Goal: Check status: Check status

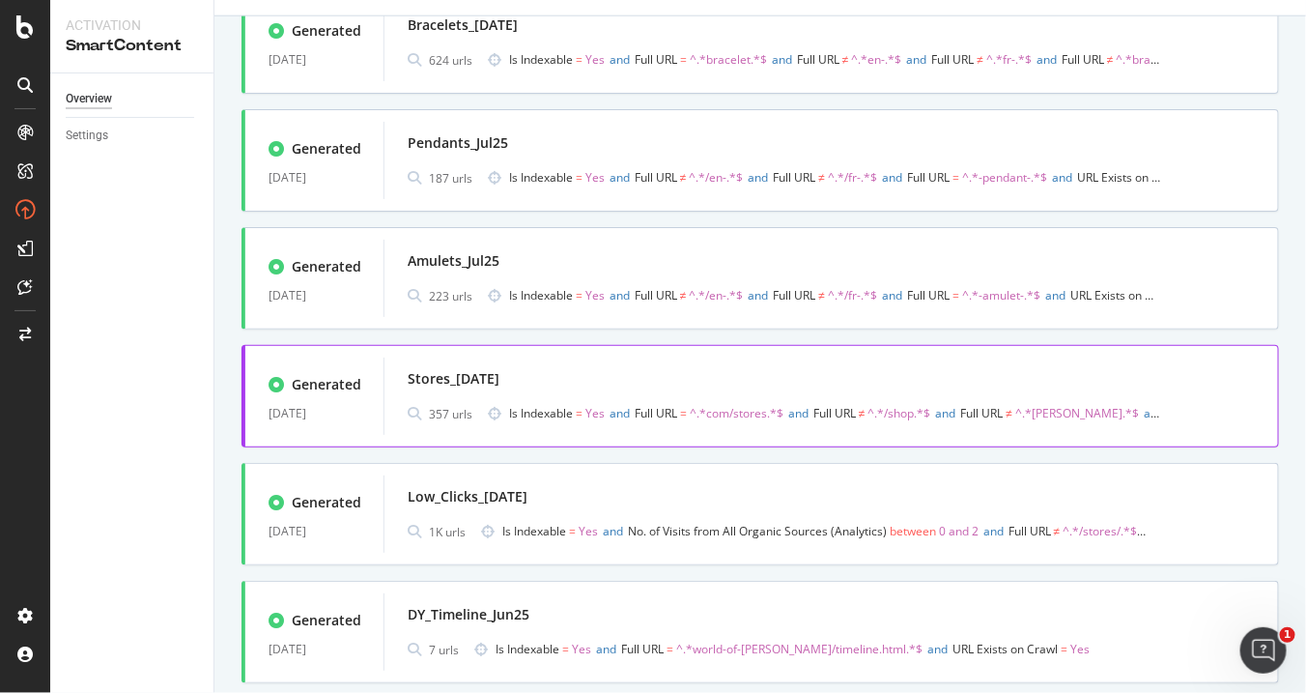
scroll to position [965, 0]
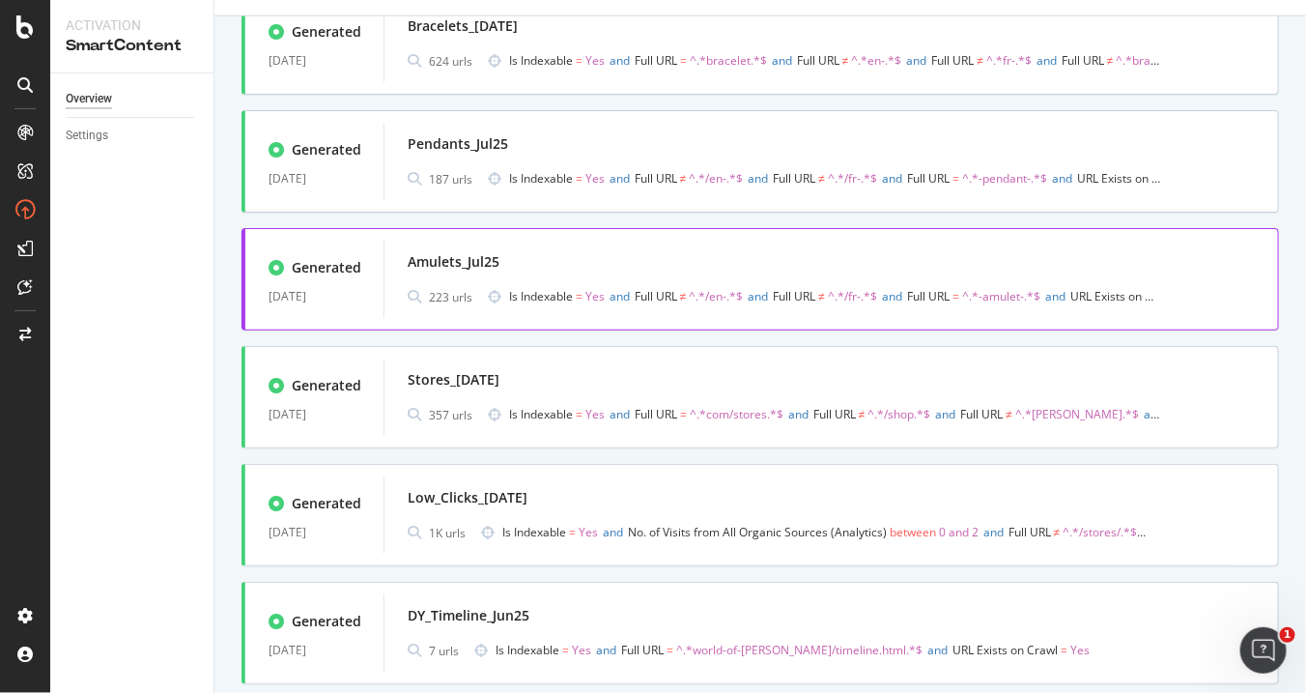
click at [648, 260] on div "Amulets_Jul25" at bounding box center [831, 261] width 847 height 27
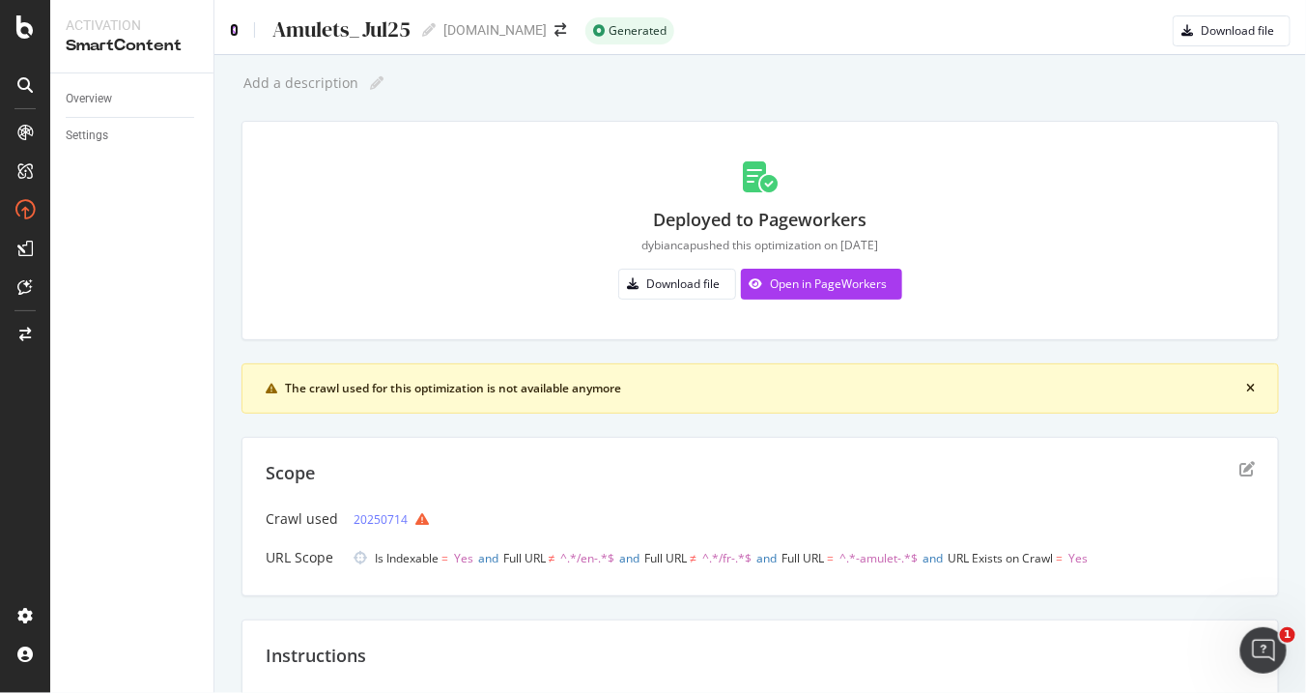
click at [232, 23] on icon at bounding box center [234, 30] width 9 height 14
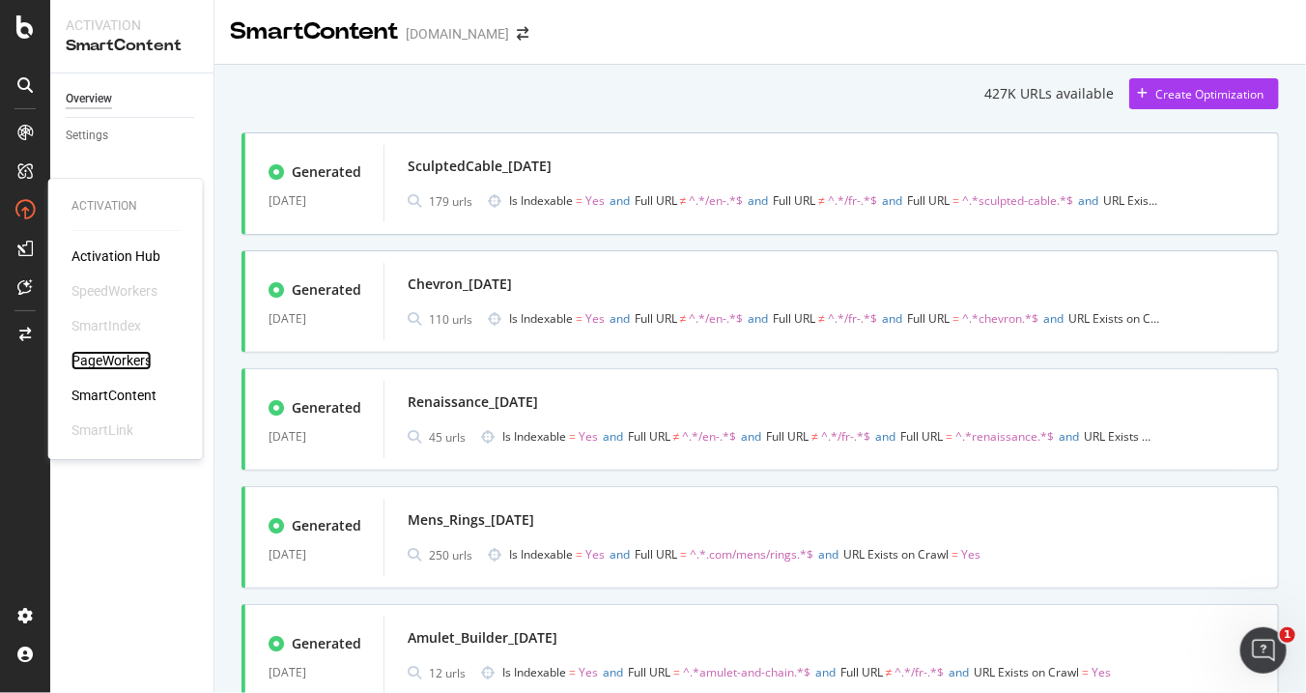
click at [94, 358] on div "PageWorkers" at bounding box center [112, 360] width 80 height 19
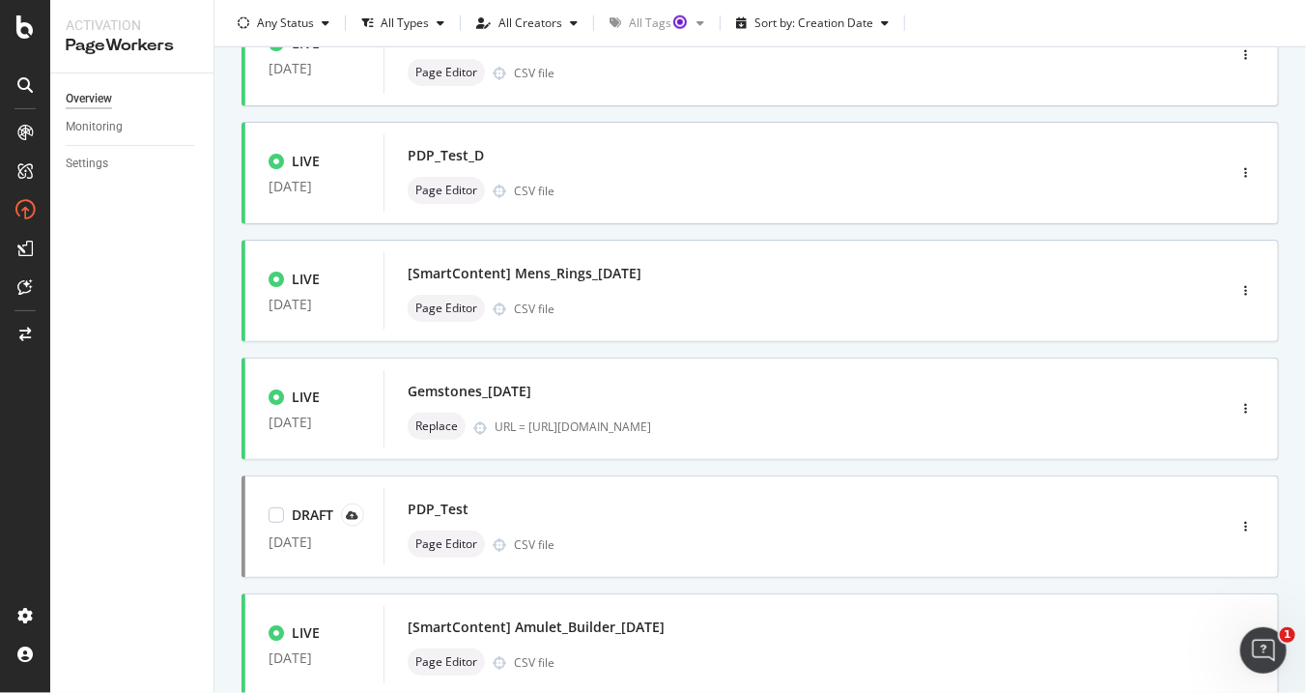
scroll to position [769, 0]
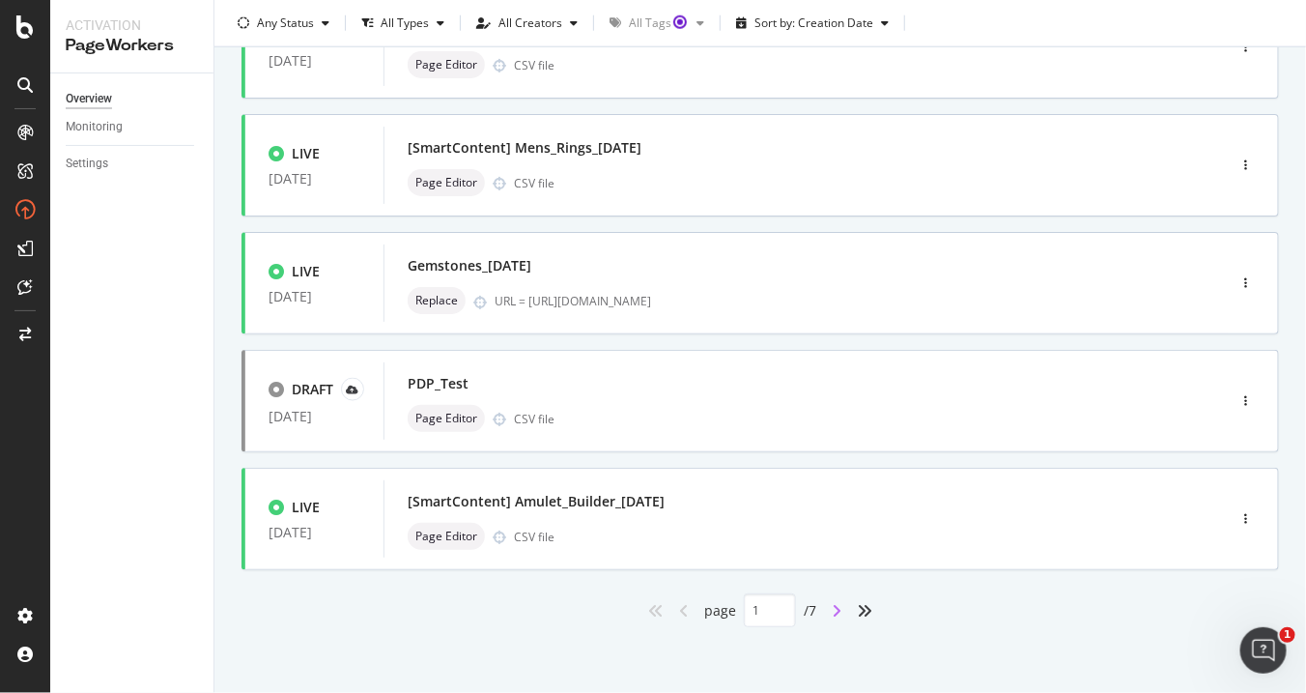
click at [832, 610] on icon "angle-right" at bounding box center [837, 610] width 10 height 15
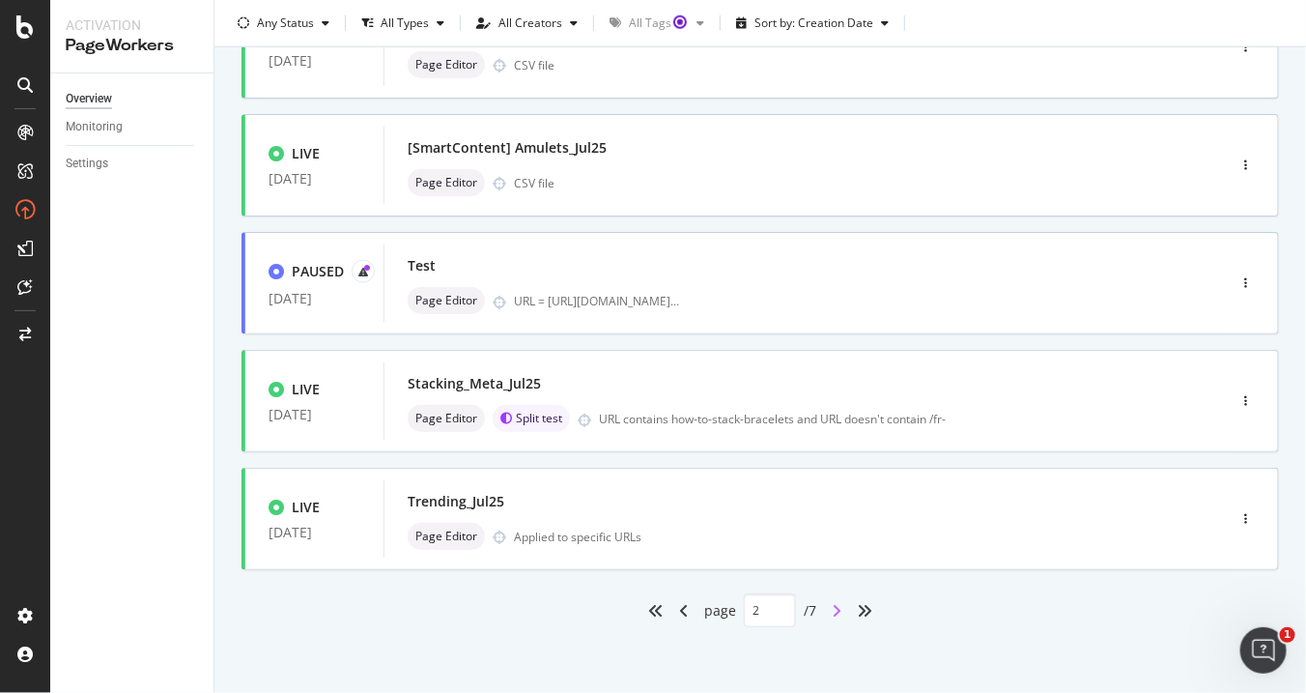
type input "2"
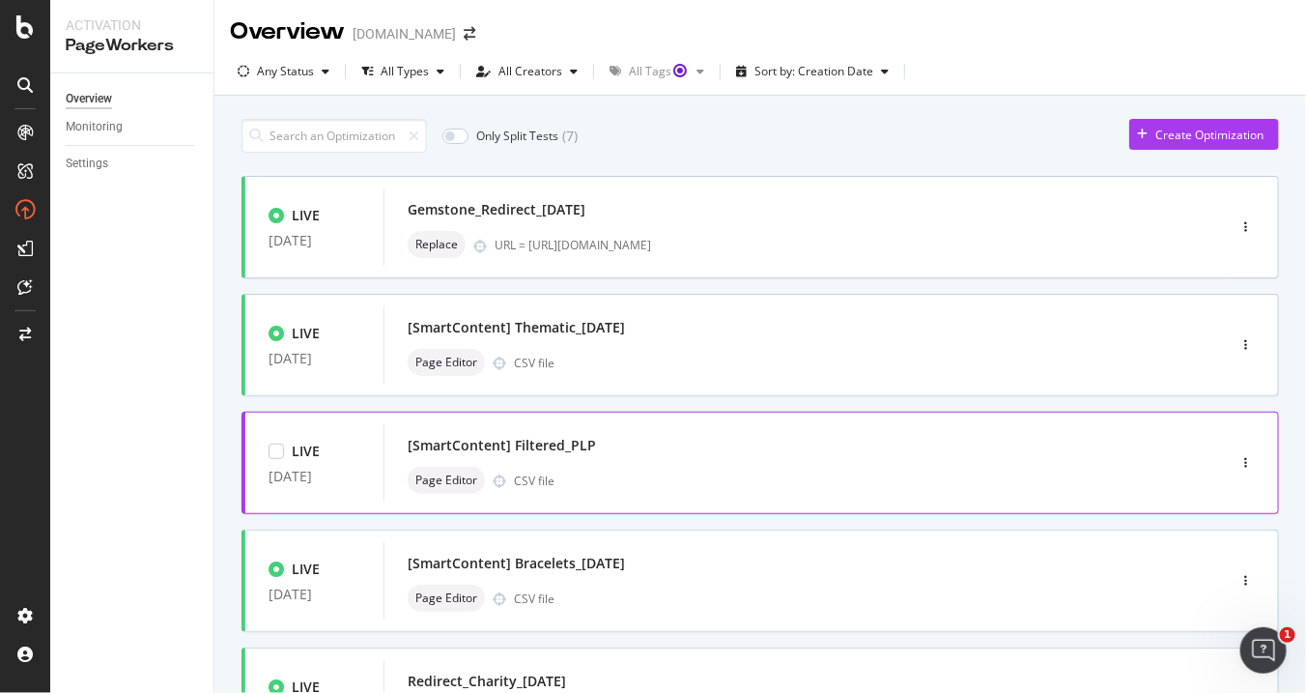
scroll to position [322, 0]
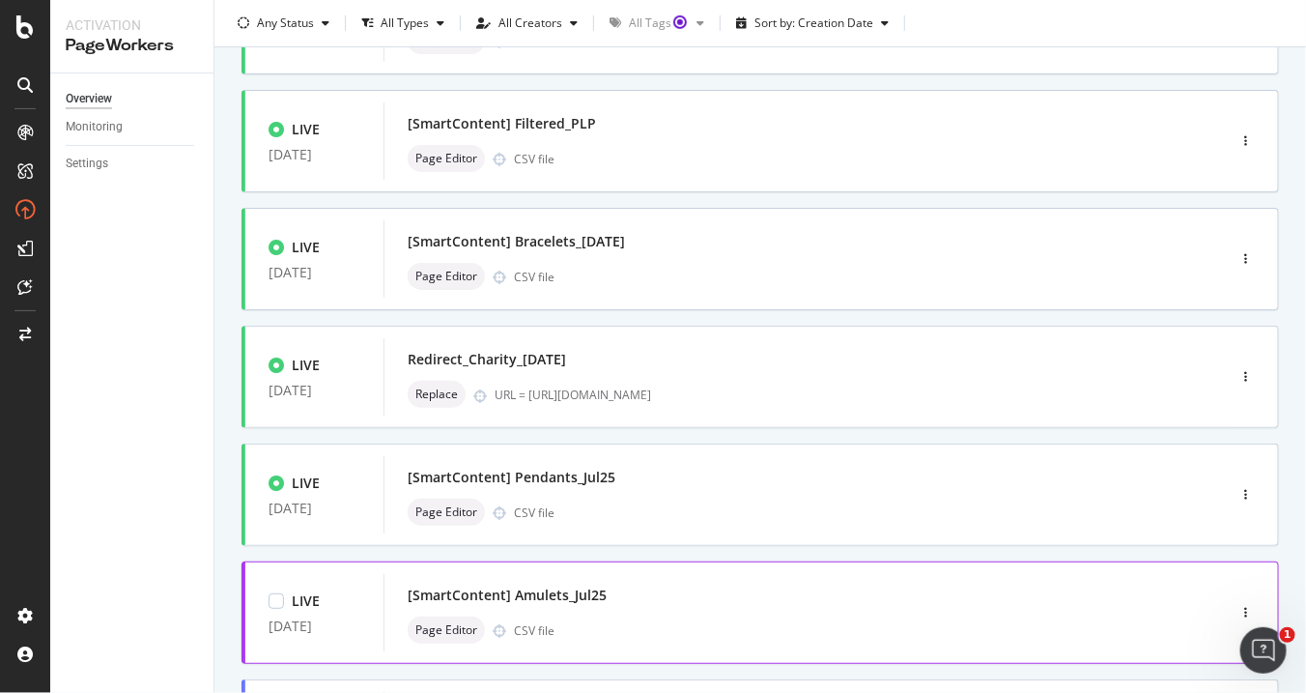
click at [793, 593] on div "[SmartContent] Amulets_Jul25" at bounding box center [776, 595] width 736 height 27
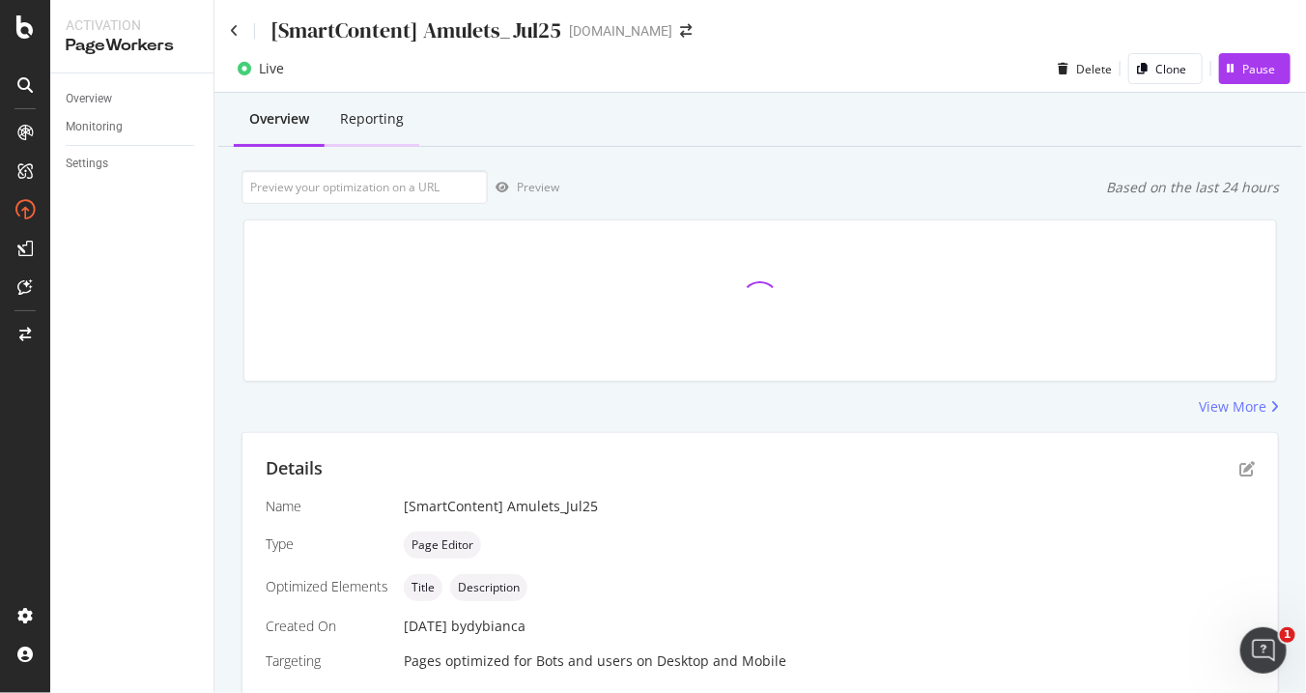
click at [405, 117] on div "Reporting" at bounding box center [372, 120] width 95 height 53
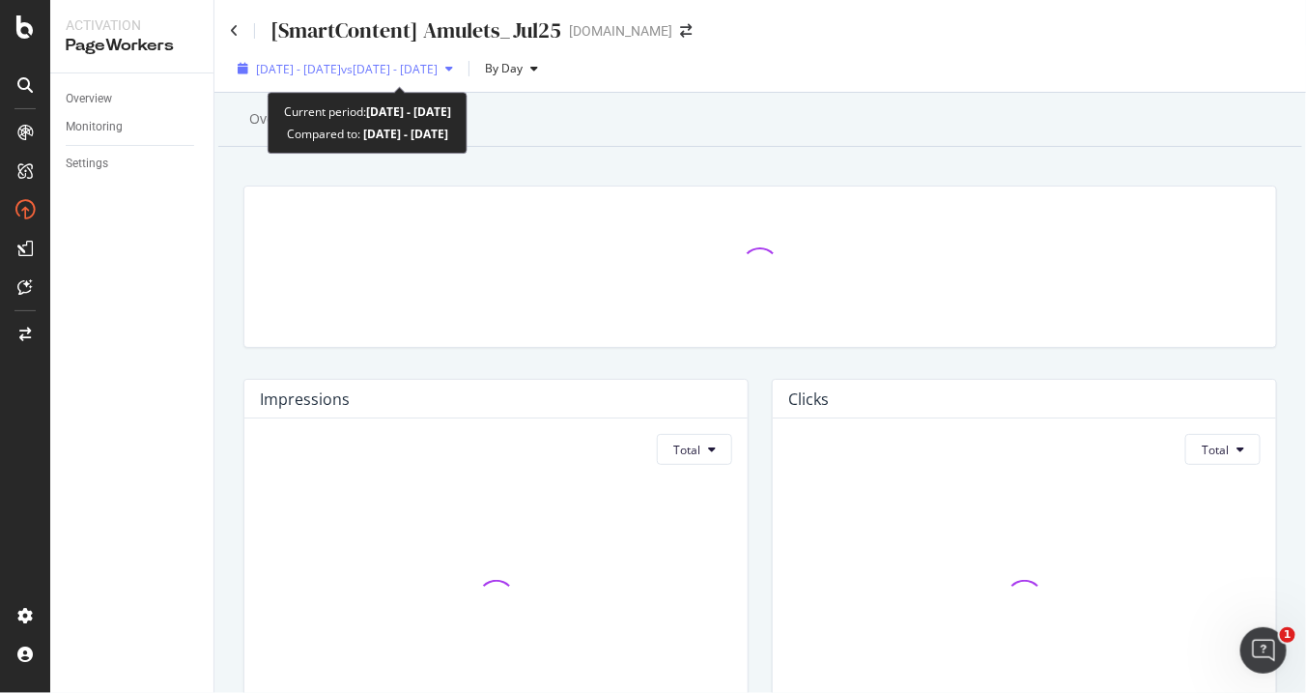
click at [331, 64] on span "[DATE] - [DATE]" at bounding box center [298, 69] width 85 height 16
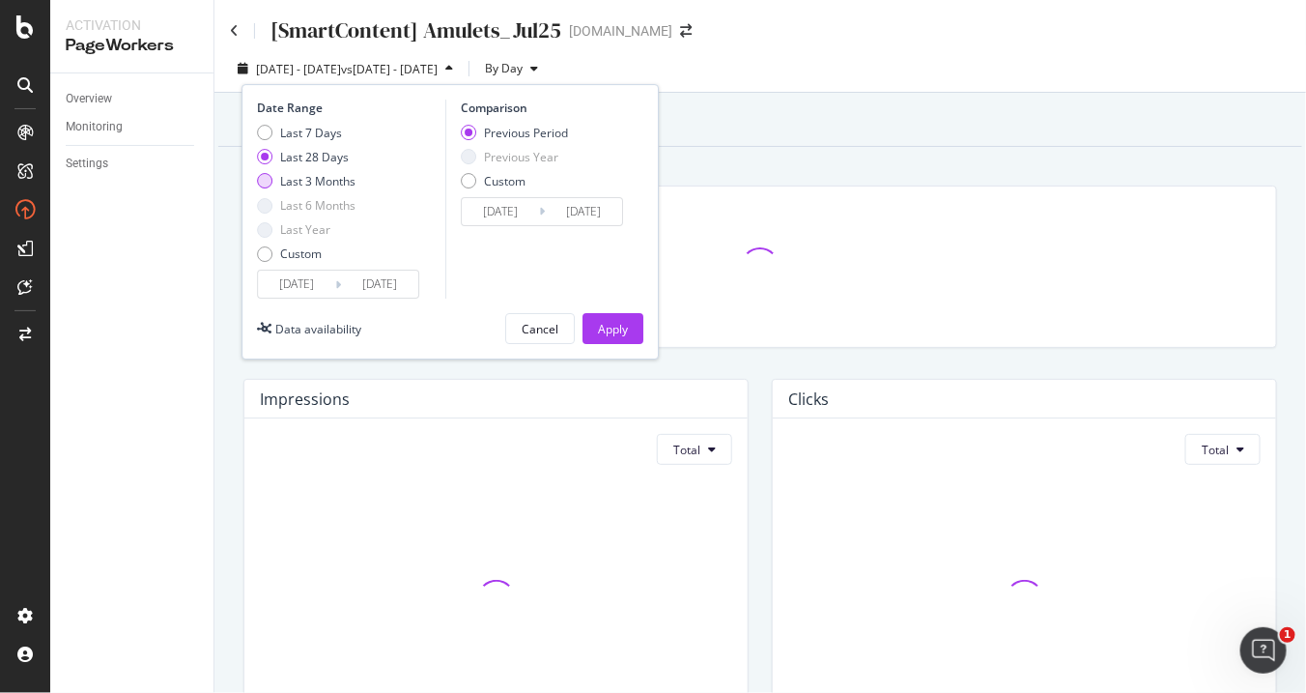
click at [278, 178] on div "Last 3 Months" at bounding box center [306, 181] width 99 height 16
type input "[DATE]"
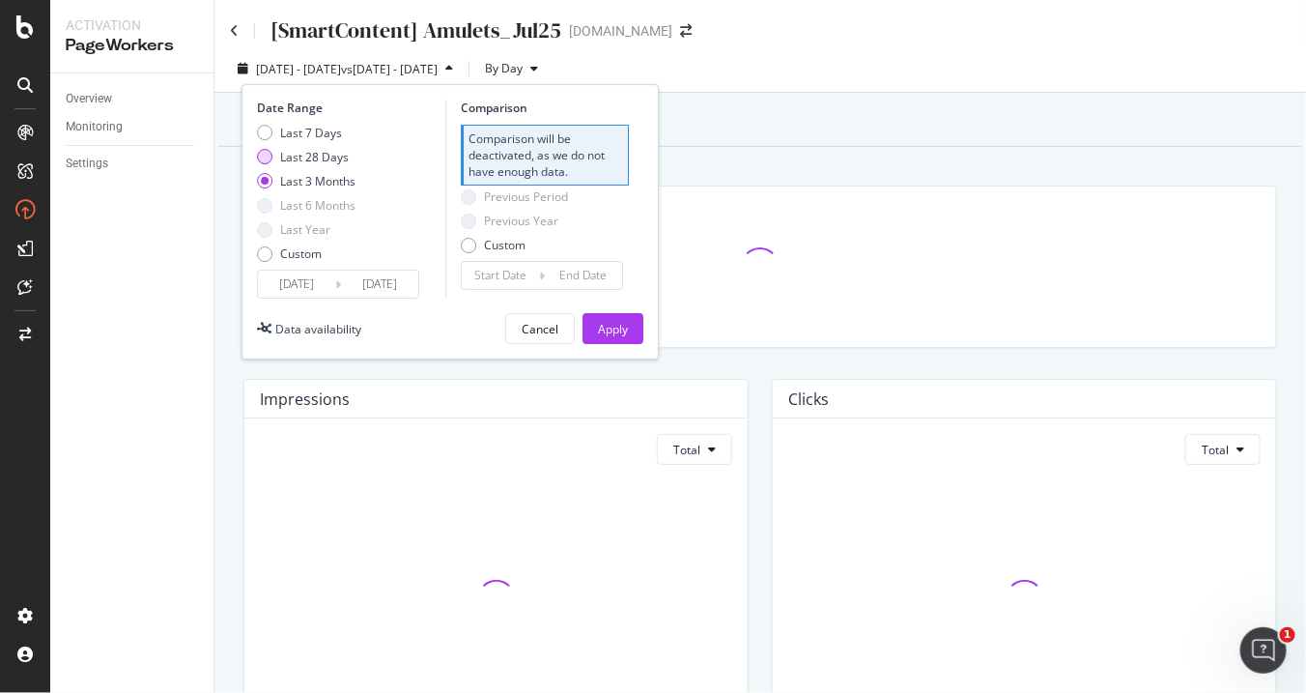
click at [274, 153] on div "Last 28 Days" at bounding box center [306, 157] width 99 height 16
type input "[DATE]"
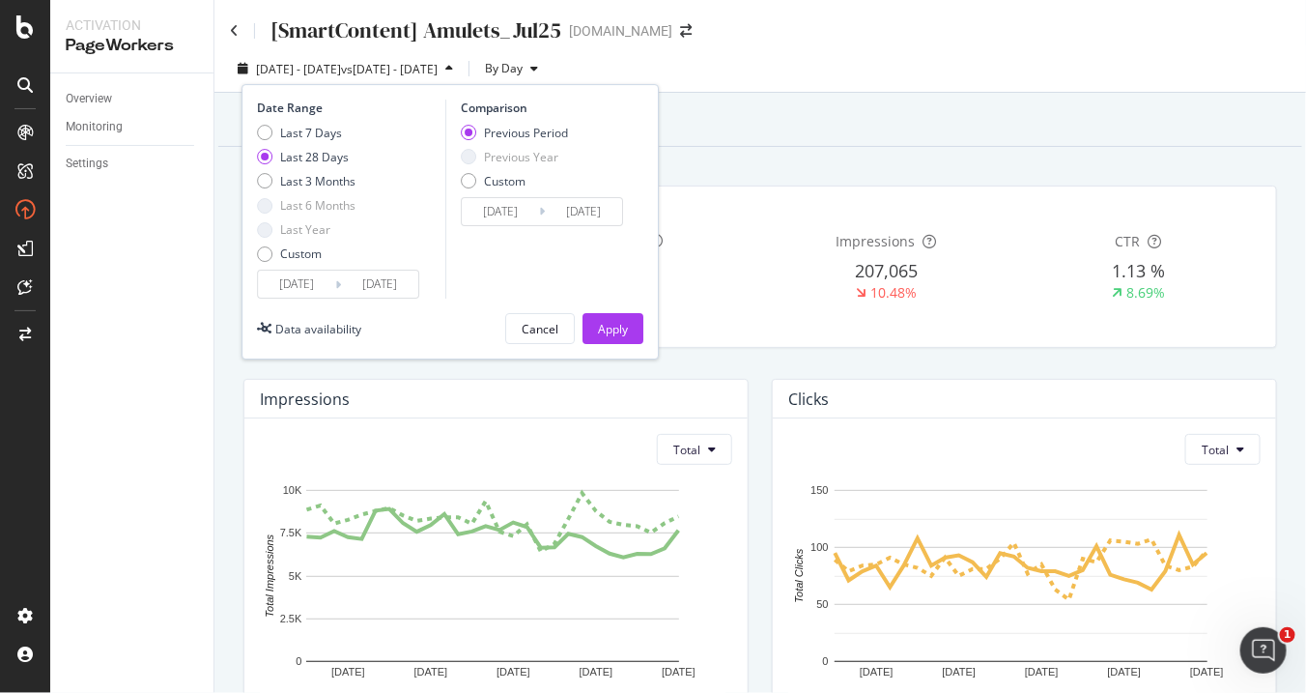
click at [1091, 84] on div "[DATE] - [DATE] vs [DATE] - [DATE] By Day Date Range Last 7 Days Last 28 Days L…" at bounding box center [761, 72] width 1092 height 39
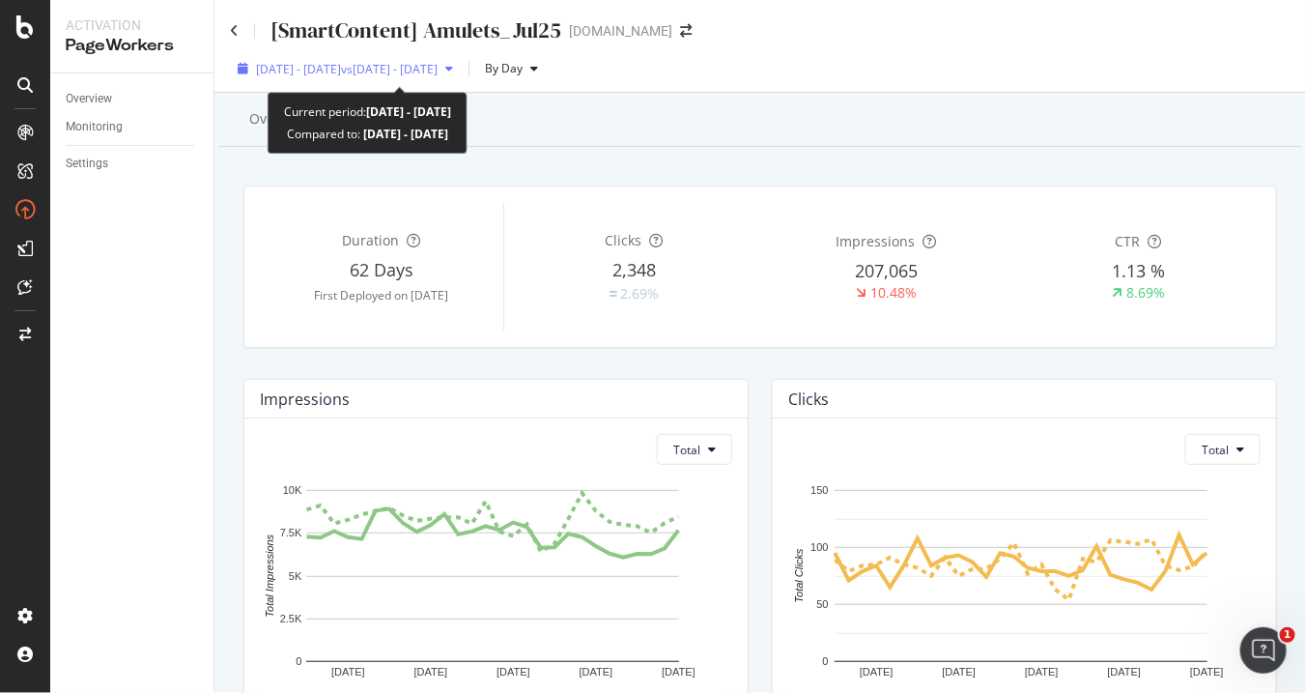
click at [344, 76] on div "[DATE] - [DATE] vs [DATE] - [DATE]" at bounding box center [347, 69] width 182 height 16
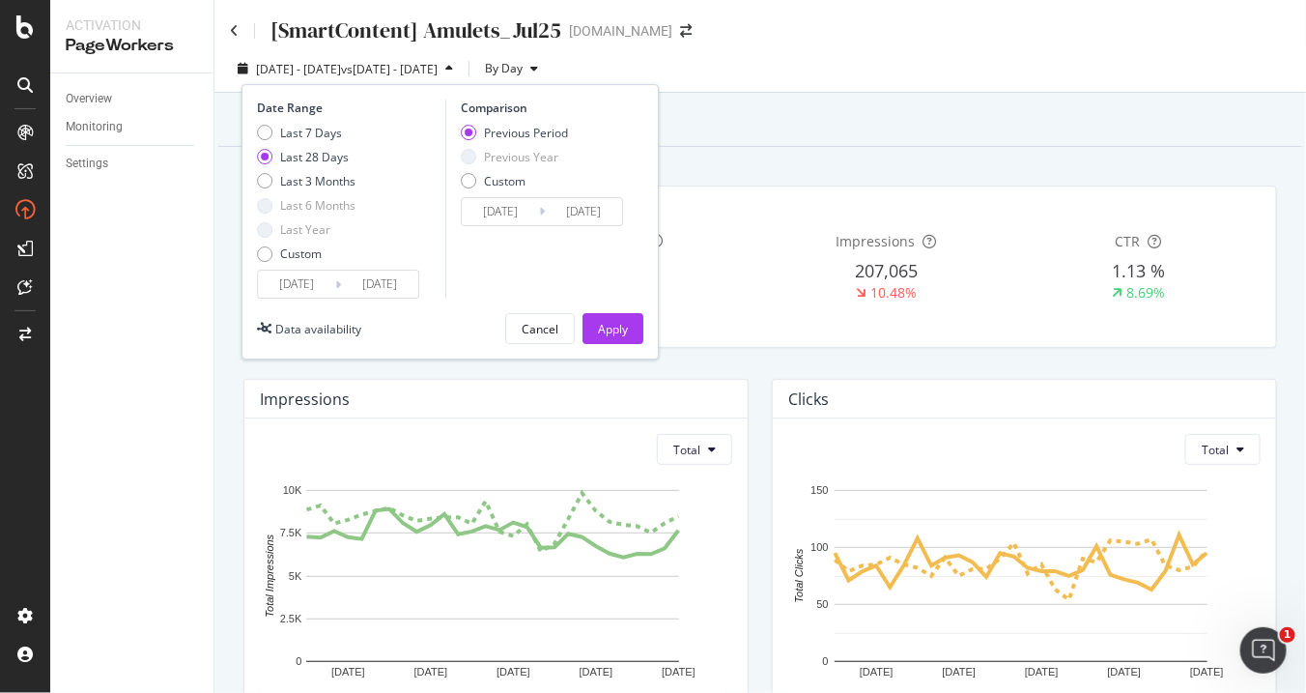
click at [863, 87] on div "[DATE] - [DATE] vs [DATE] - [DATE] By Day Date Range Last 7 Days Last 28 Days L…" at bounding box center [761, 72] width 1092 height 39
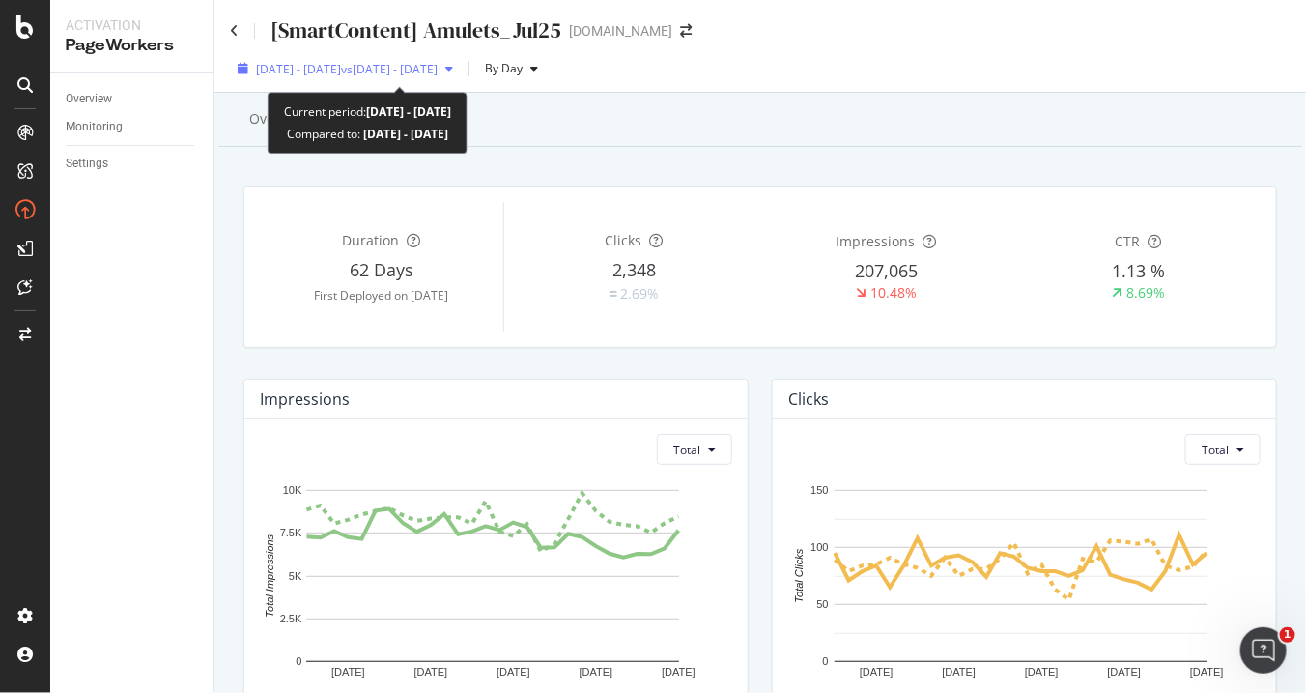
click at [301, 76] on div "[DATE] - [DATE] vs [DATE] - [DATE]" at bounding box center [345, 68] width 231 height 29
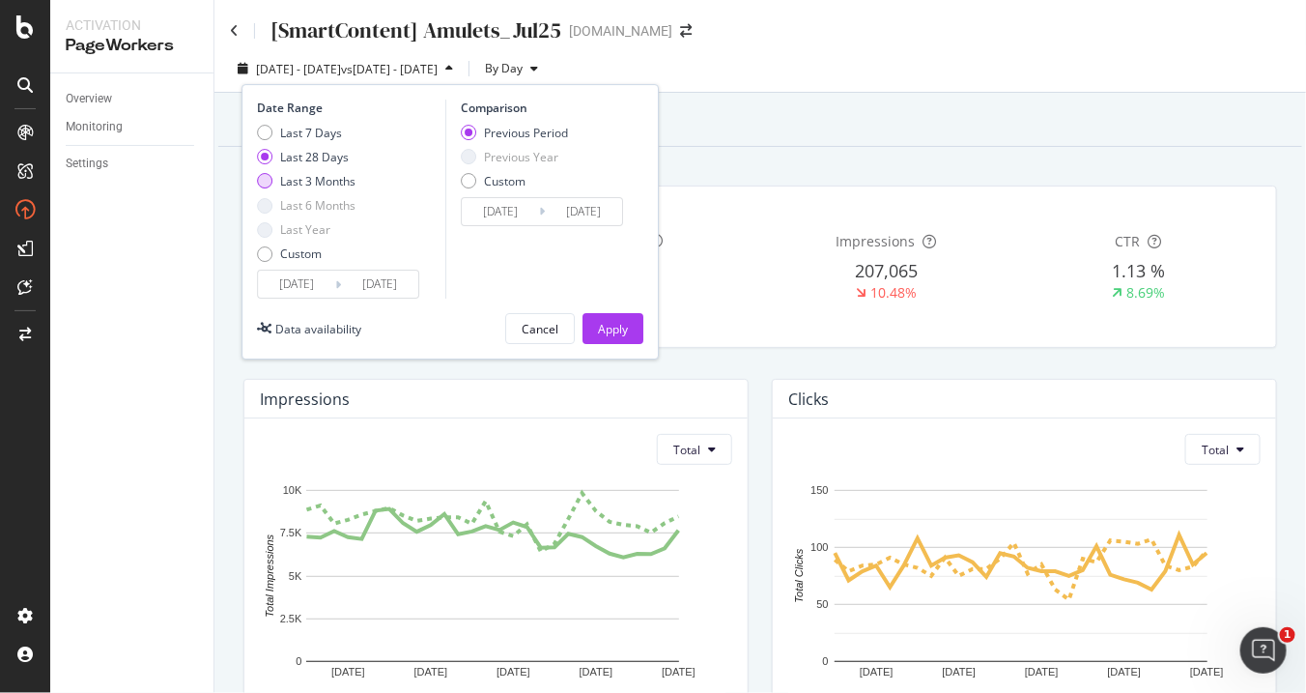
click at [258, 175] on div "Last 3 Months" at bounding box center [264, 181] width 15 height 15
type input "[DATE]"
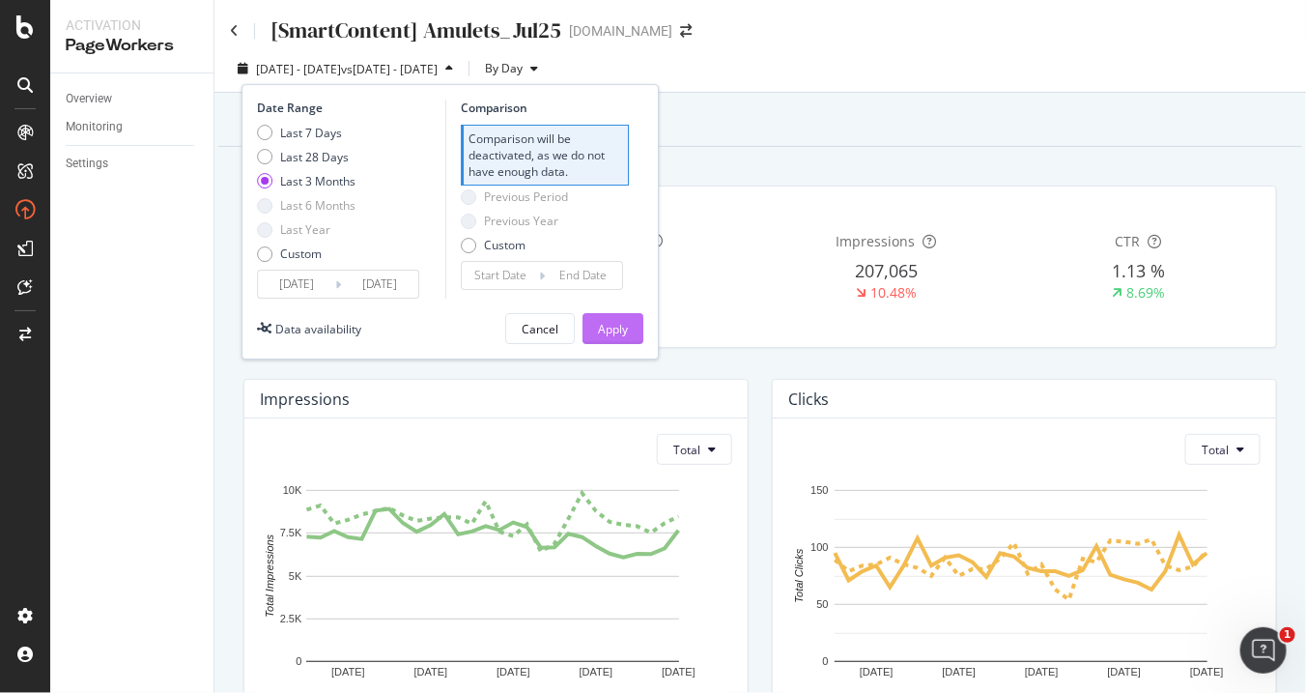
click at [621, 321] on div "Apply" at bounding box center [613, 329] width 30 height 16
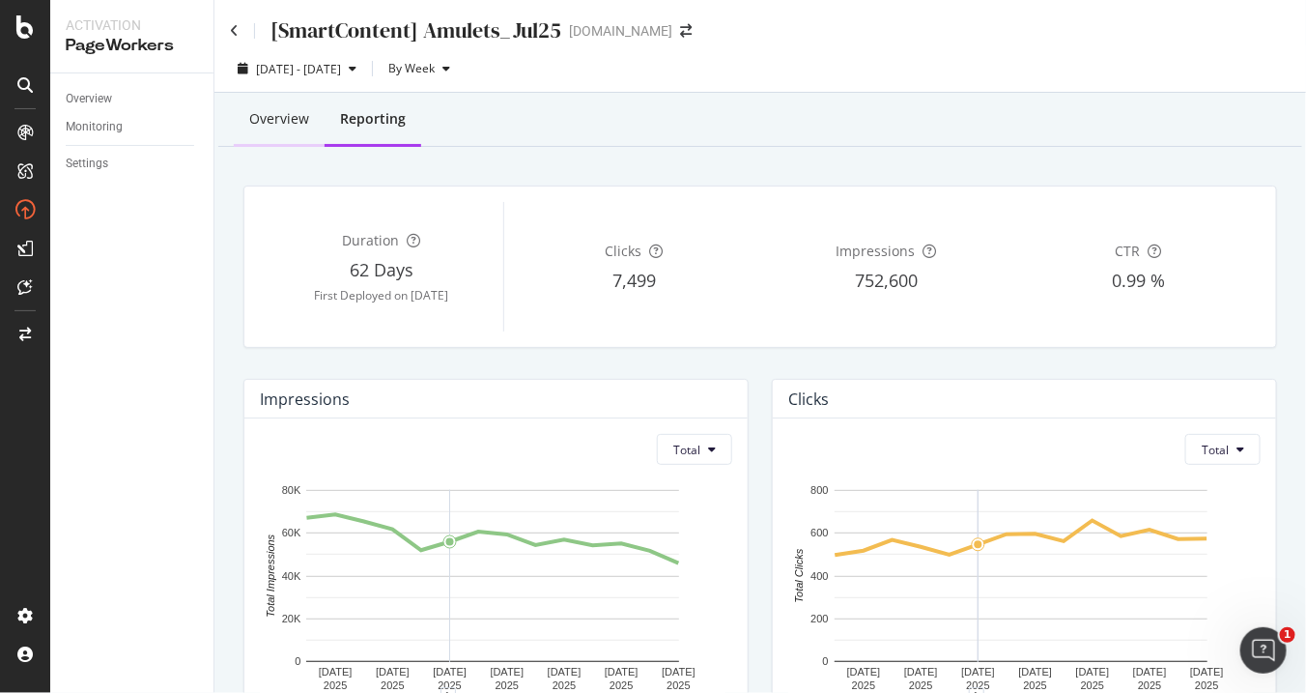
click at [290, 132] on div "Overview" at bounding box center [279, 120] width 91 height 53
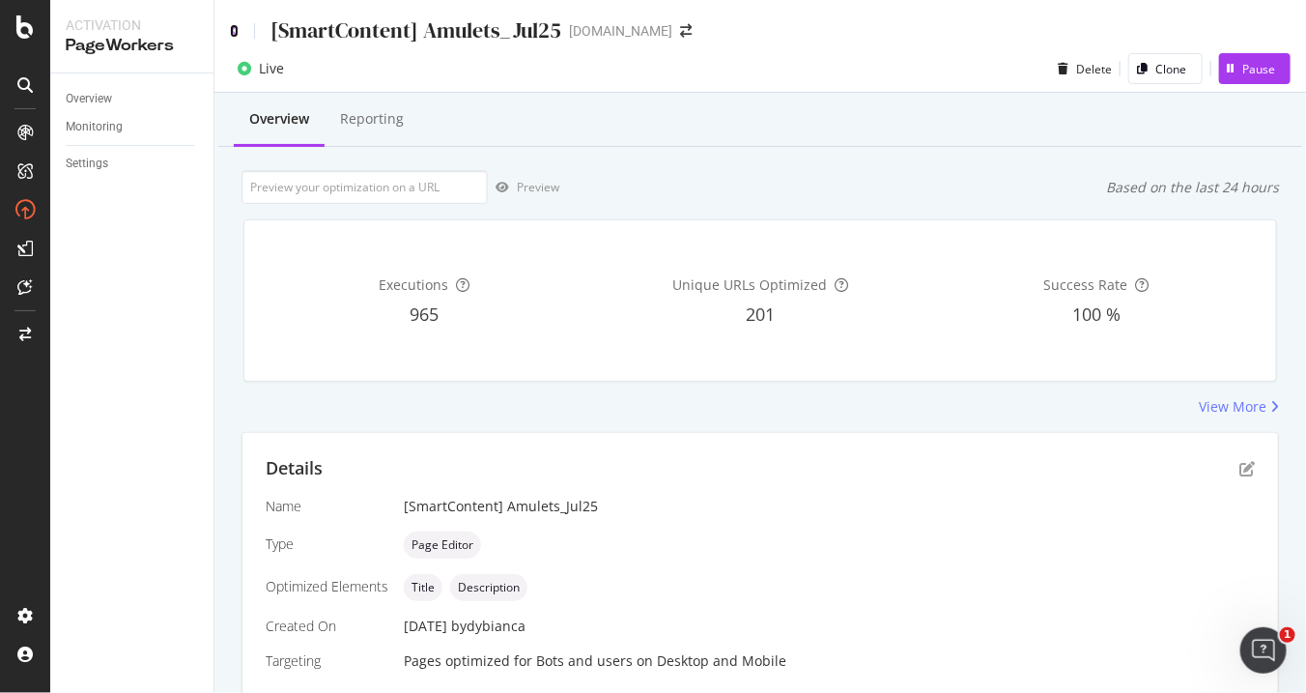
click at [235, 31] on icon at bounding box center [234, 31] width 9 height 14
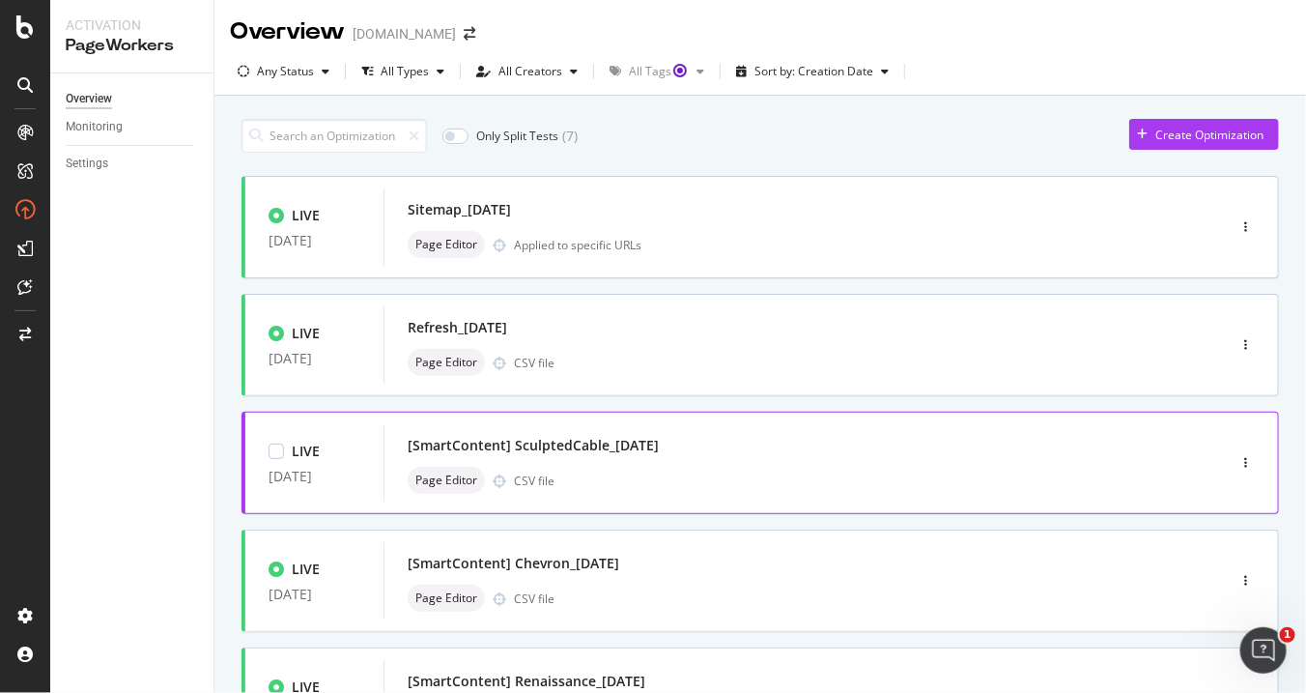
scroll to position [322, 0]
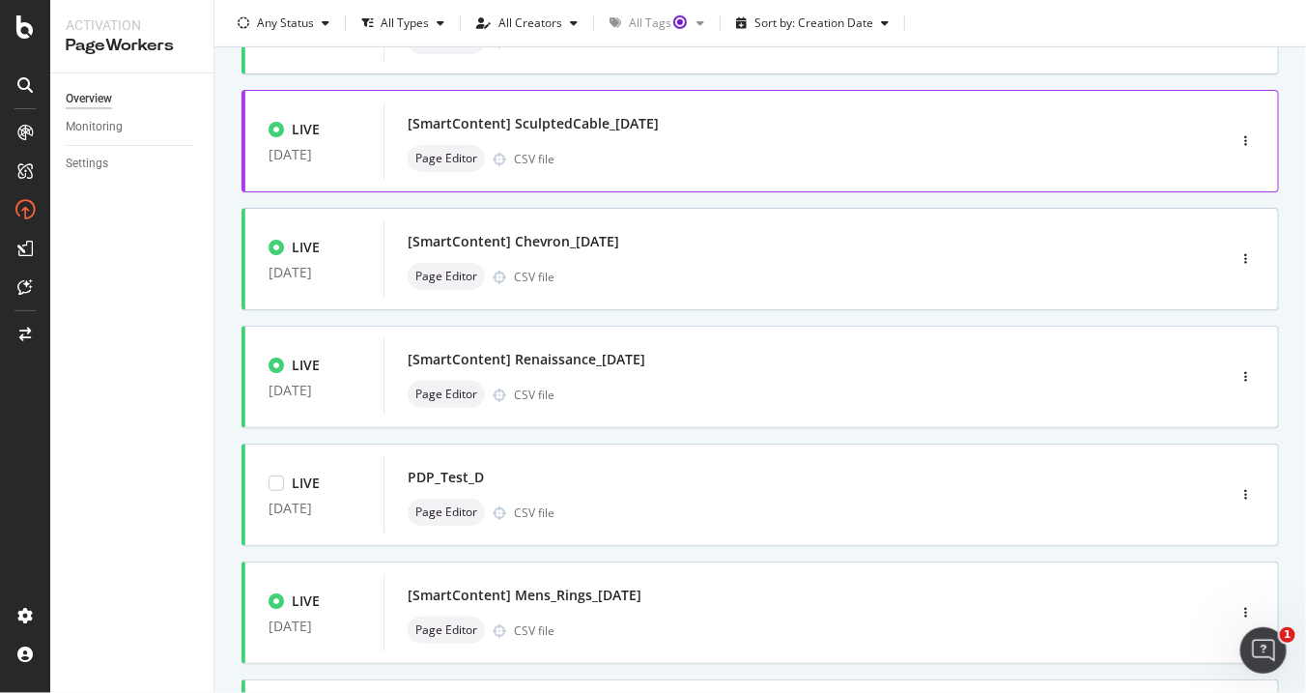
click at [1030, 510] on div "Page Editor CSV file" at bounding box center [776, 512] width 736 height 27
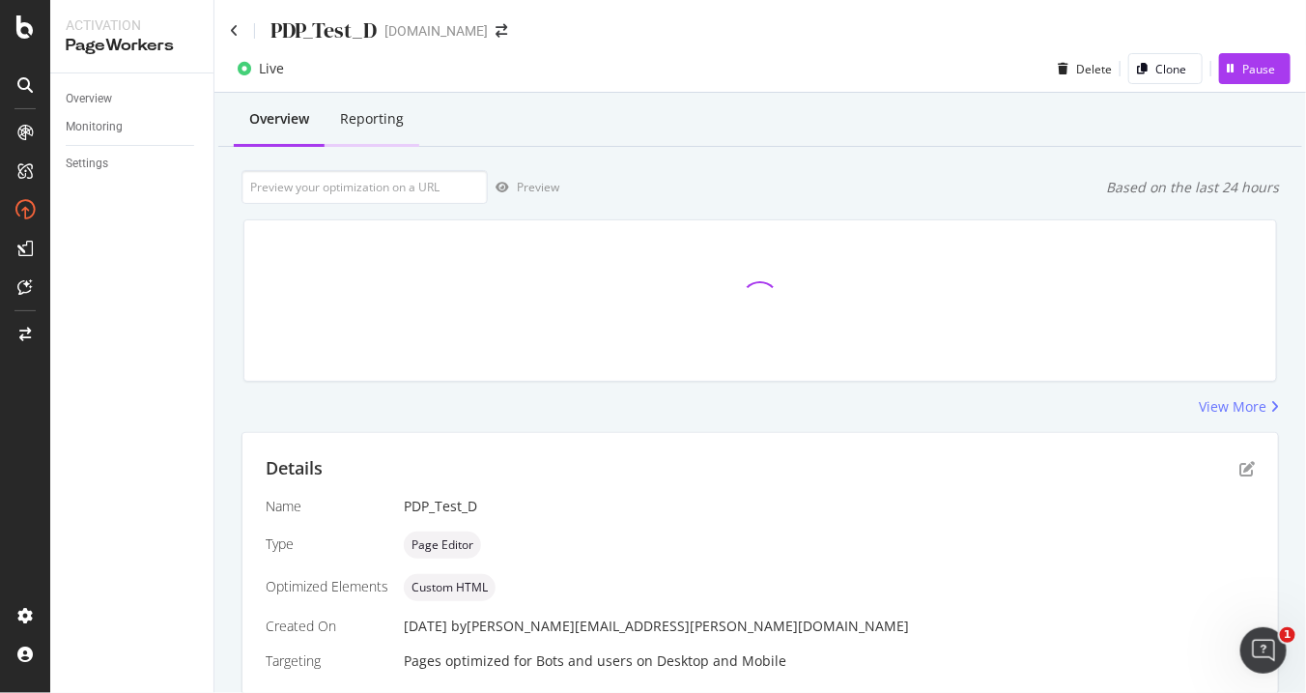
click at [372, 130] on div "Reporting" at bounding box center [372, 120] width 95 height 53
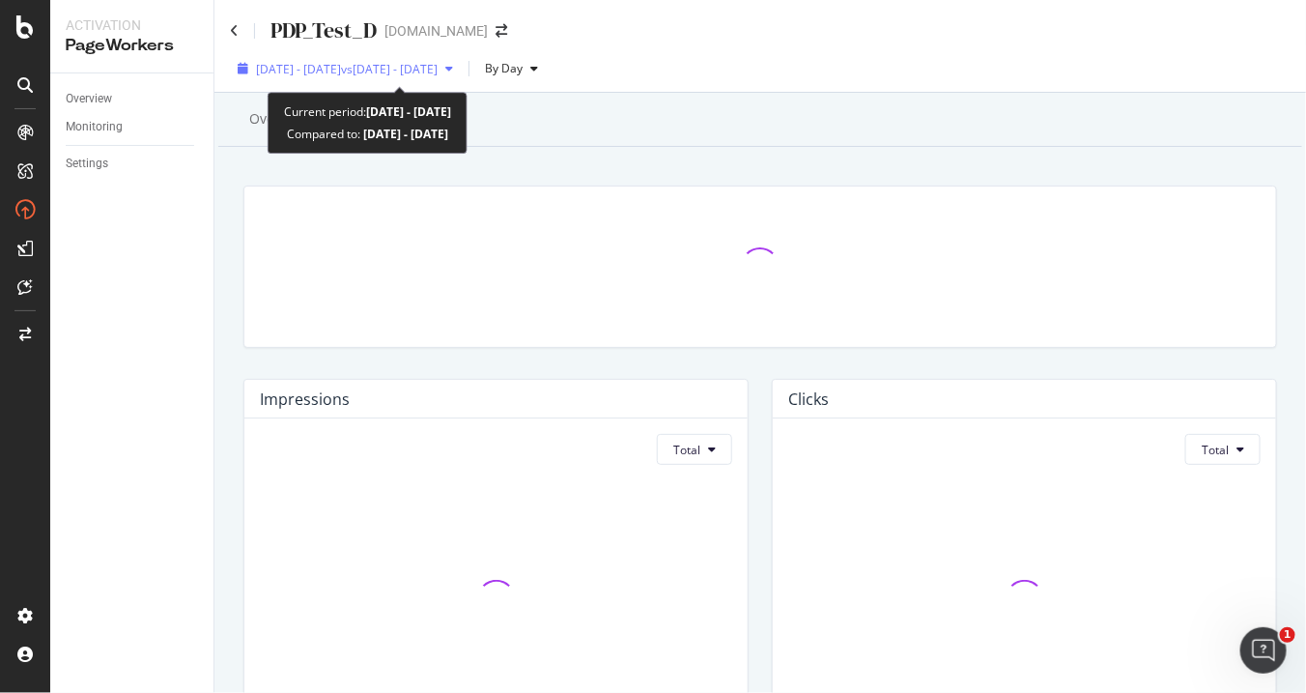
click at [341, 70] on span "[DATE] - [DATE]" at bounding box center [298, 69] width 85 height 16
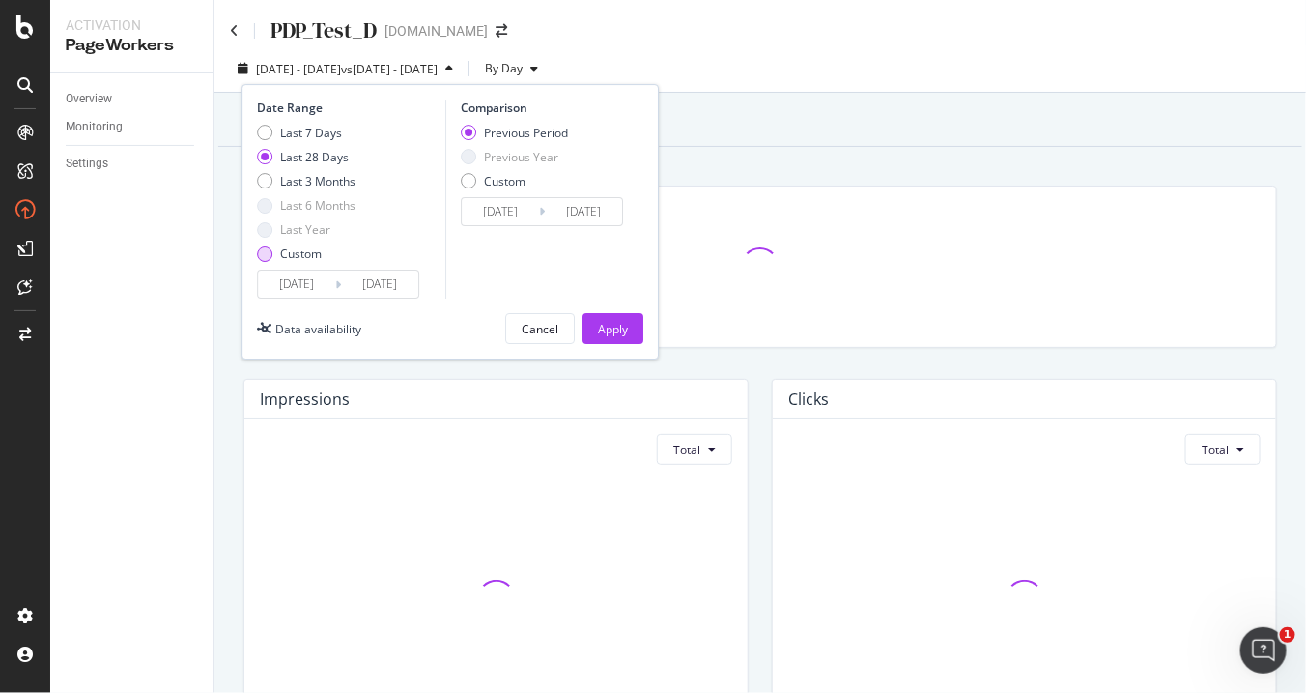
click at [262, 257] on div "Custom" at bounding box center [264, 253] width 15 height 15
click at [327, 281] on input "[DATE]" at bounding box center [296, 285] width 77 height 27
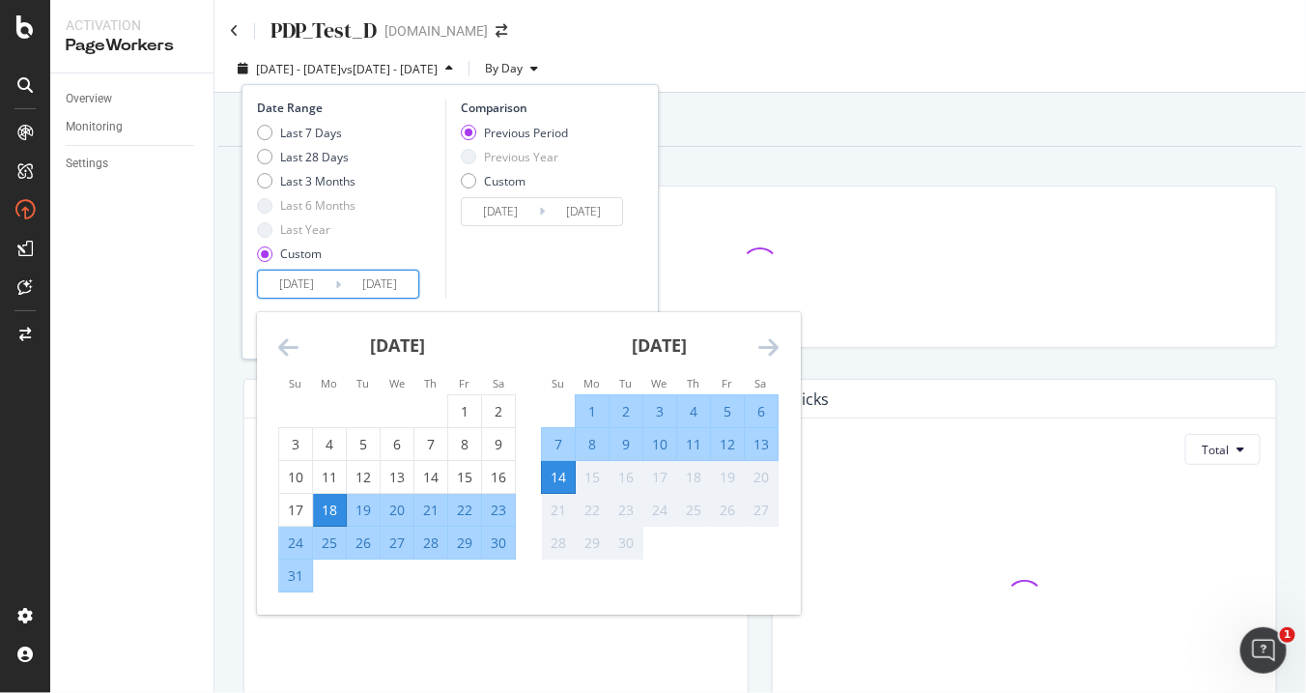
click at [594, 435] on div "8" at bounding box center [592, 444] width 33 height 19
type input "[DATE]"
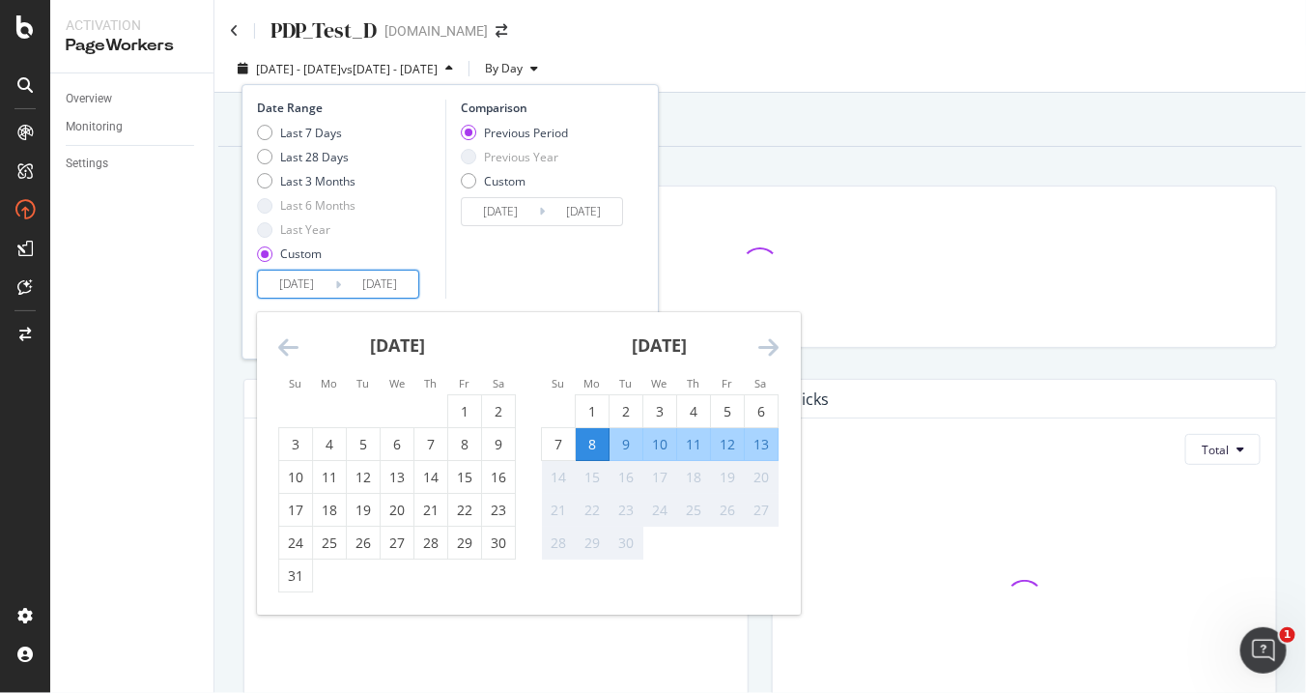
click at [766, 438] on div "13" at bounding box center [761, 444] width 33 height 19
type input "[DATE]"
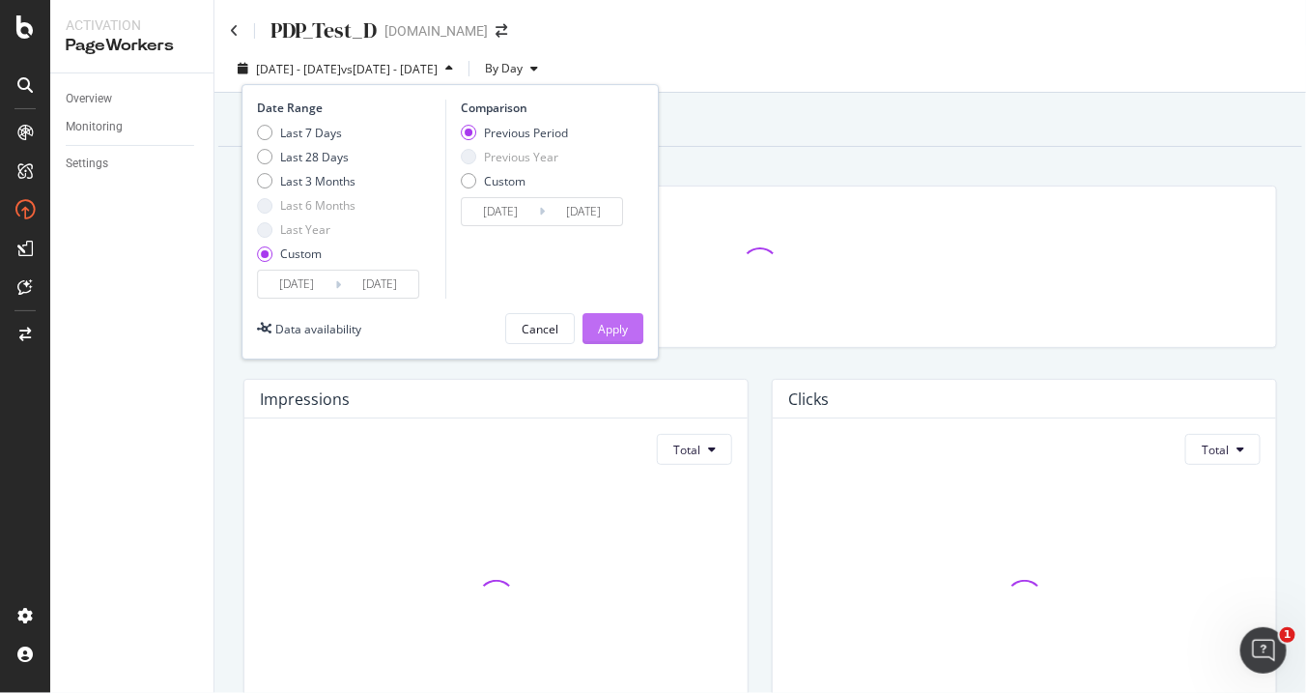
click at [630, 317] on button "Apply" at bounding box center [613, 329] width 61 height 31
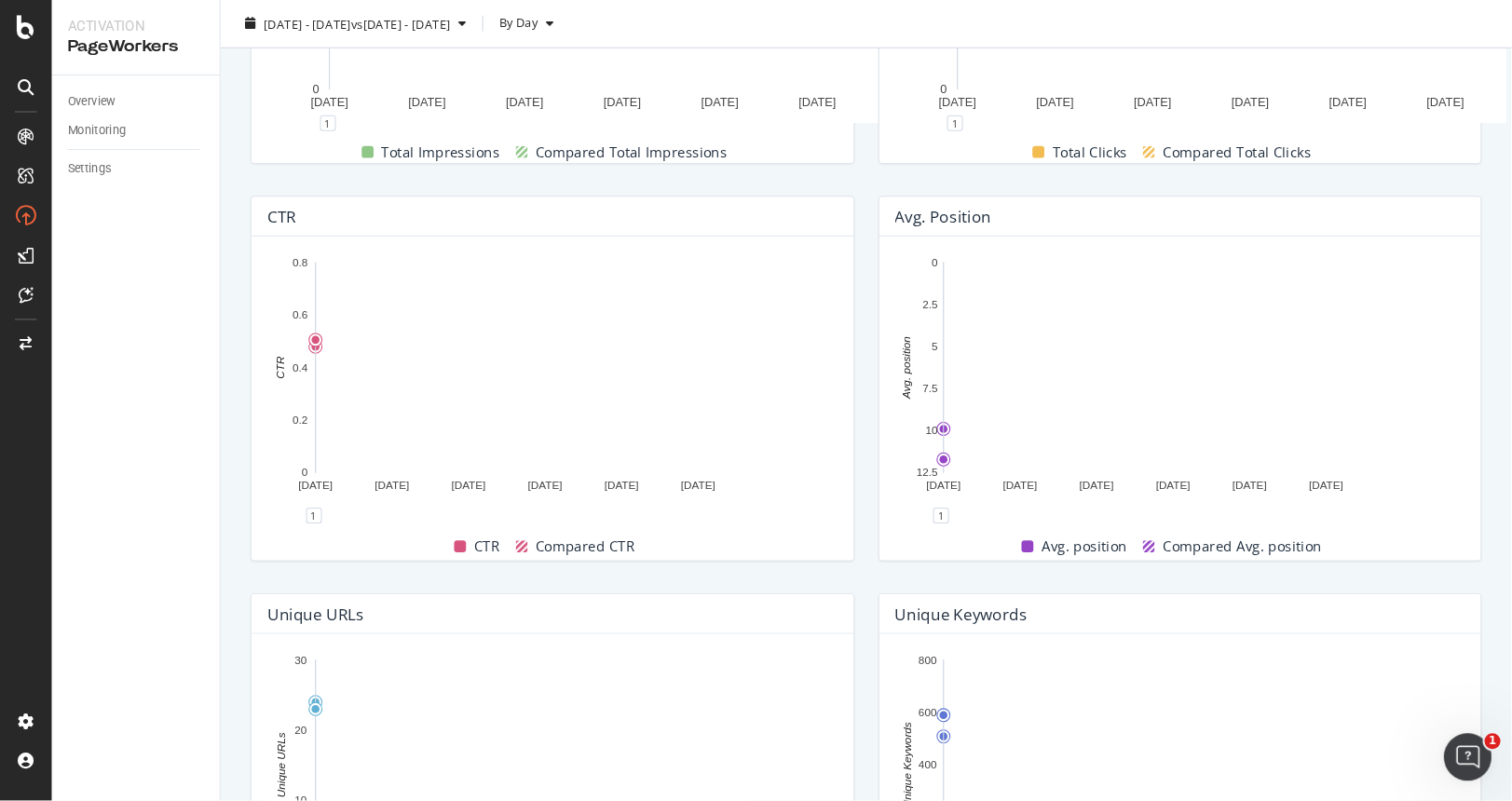
scroll to position [554, 0]
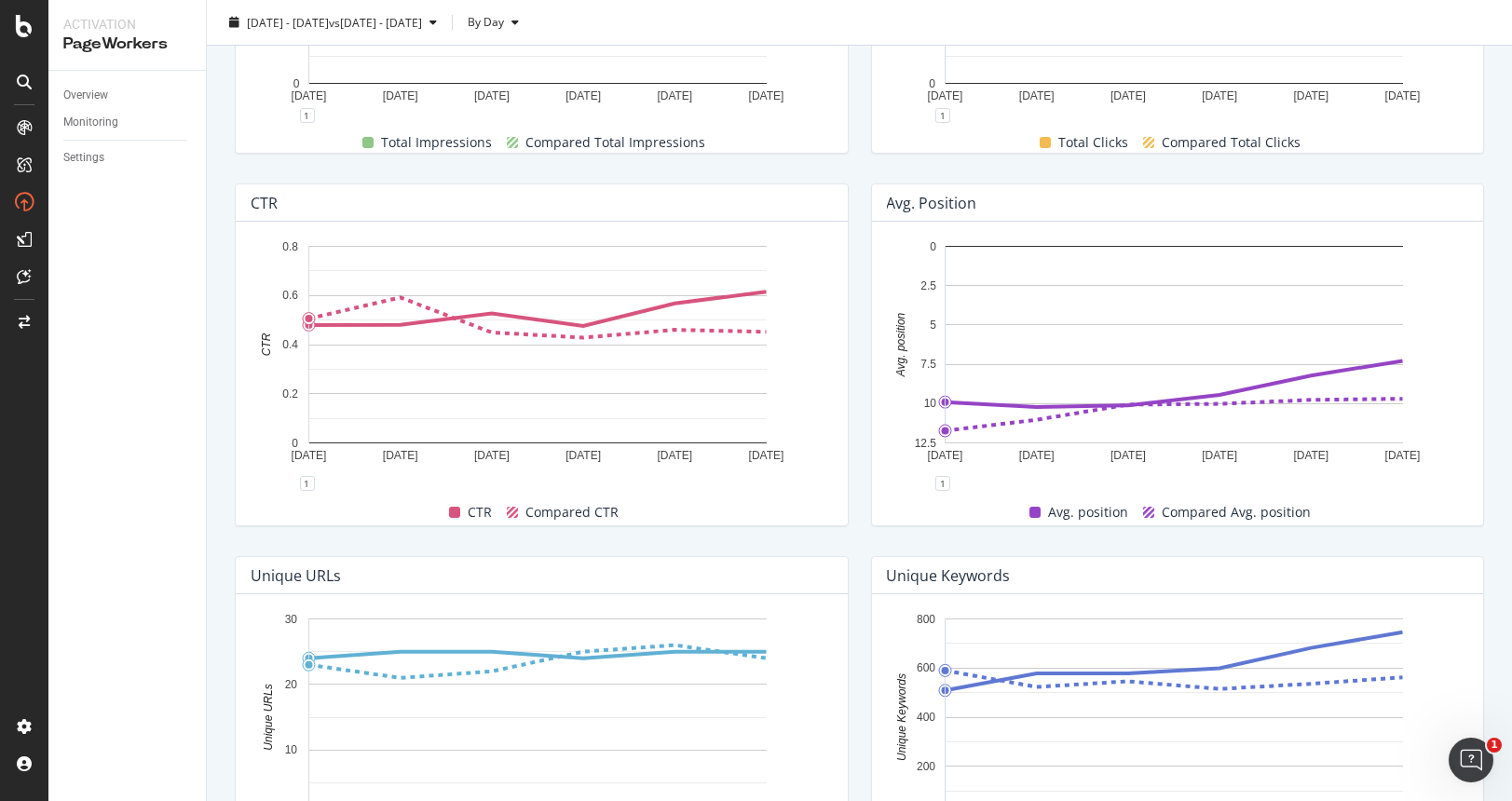
drag, startPoint x: 719, startPoint y: 41, endPoint x: 82, endPoint y: 482, distance: 774.8
click at [82, 482] on div "Overview Monitoring Settings" at bounding box center [126, 436] width 157 height 731
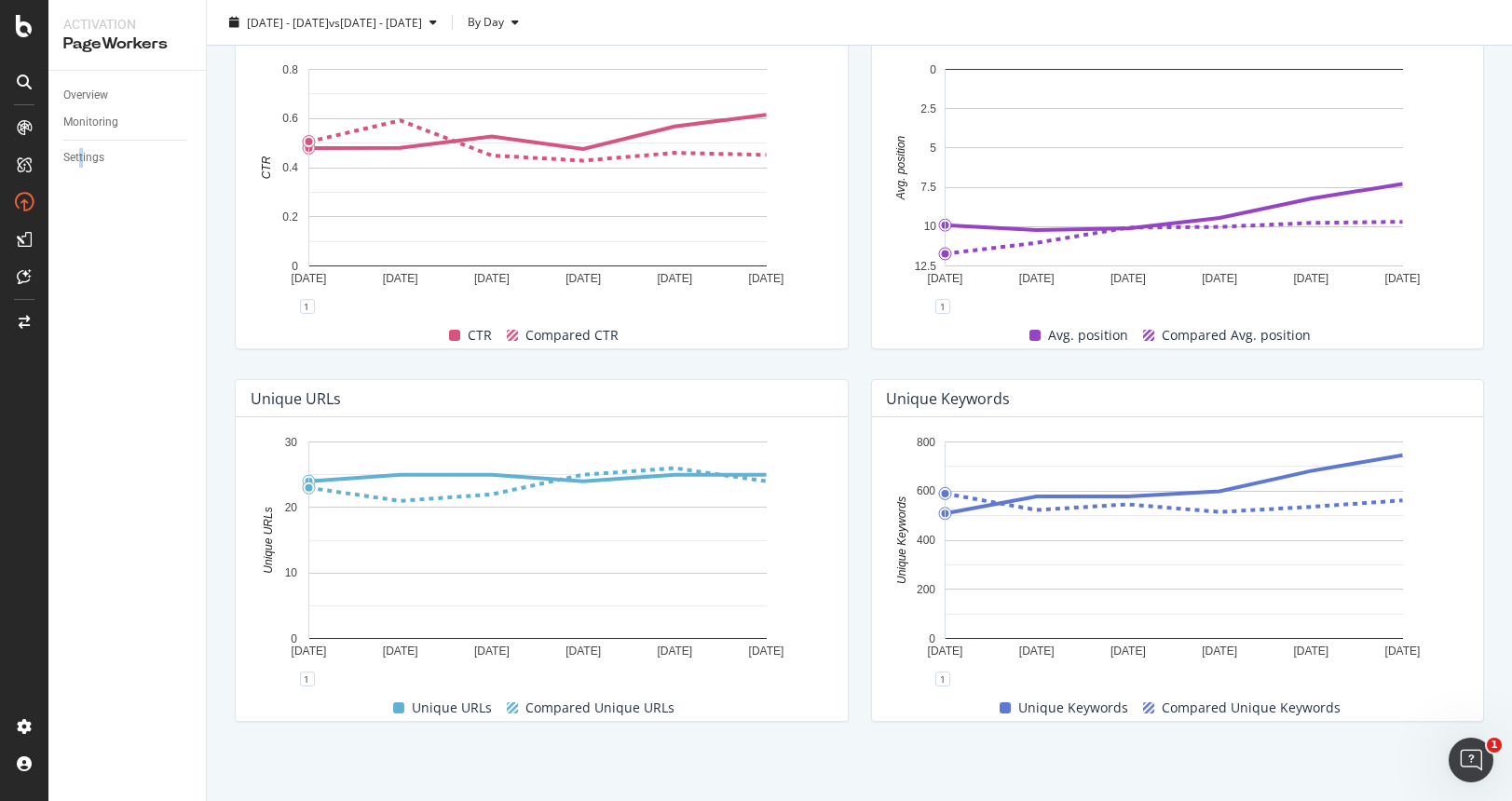
scroll to position [607, 0]
